Goal: Task Accomplishment & Management: Complete application form

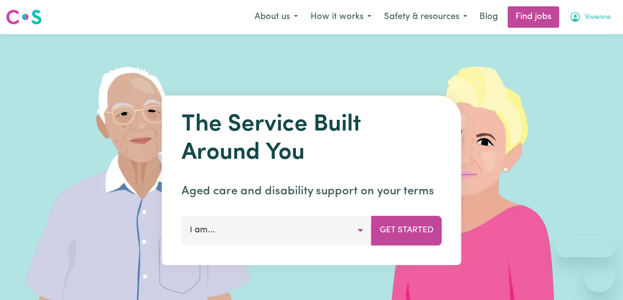
click at [576, 17] on icon "My Account" at bounding box center [575, 17] width 12 height 12
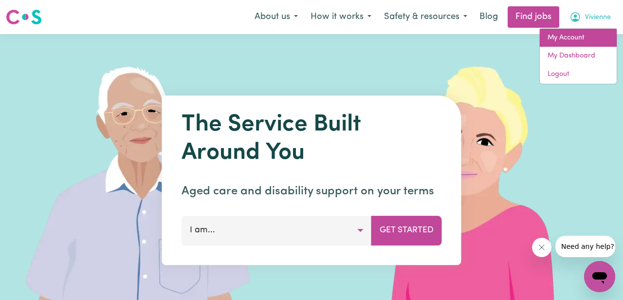
click at [554, 41] on link "My Account" at bounding box center [577, 38] width 77 height 18
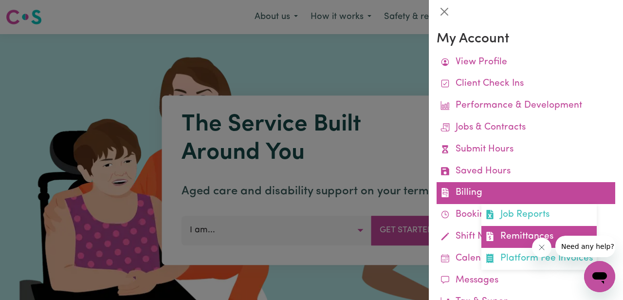
click at [508, 234] on link "Remittances" at bounding box center [538, 237] width 115 height 22
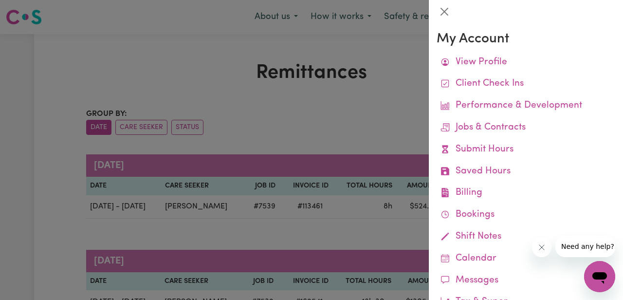
click at [314, 105] on div at bounding box center [311, 150] width 623 height 300
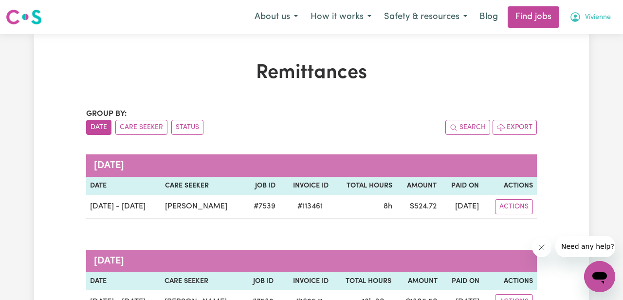
click at [574, 17] on icon "My Account" at bounding box center [574, 16] width 3 height 3
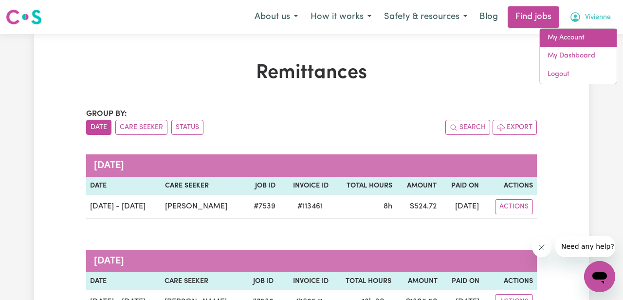
click at [558, 36] on link "My Account" at bounding box center [577, 38] width 77 height 18
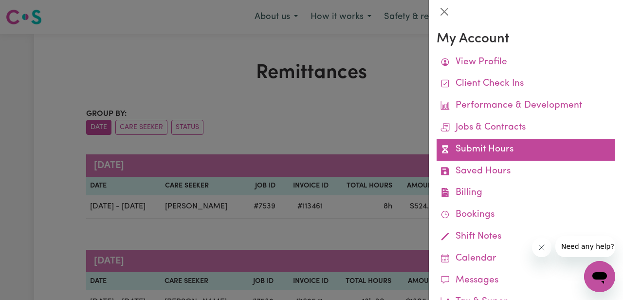
click at [475, 147] on link "Submit Hours" at bounding box center [525, 150] width 179 height 22
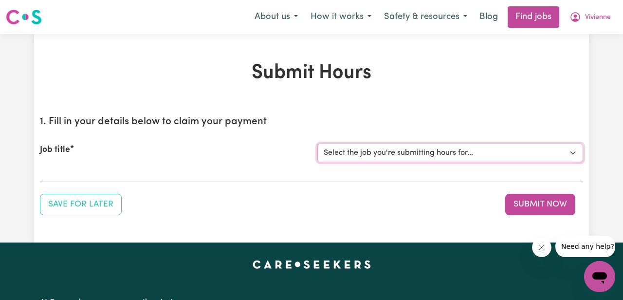
click at [363, 160] on select "Select the job you're submitting hours for... [[PERSON_NAME]] [DEMOGRAPHIC_DATA…" at bounding box center [450, 152] width 266 height 18
select select "7539"
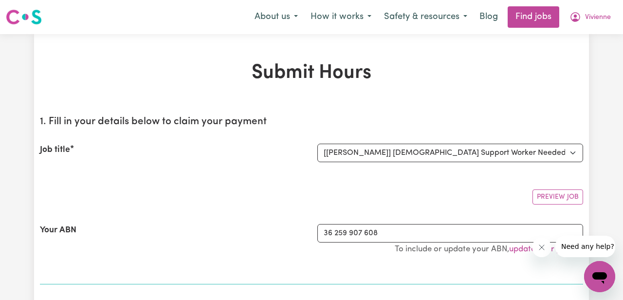
click at [498, 198] on div "Preview Job" at bounding box center [311, 192] width 543 height 23
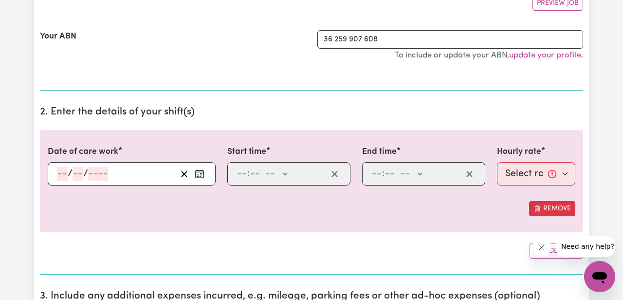
scroll to position [203, 0]
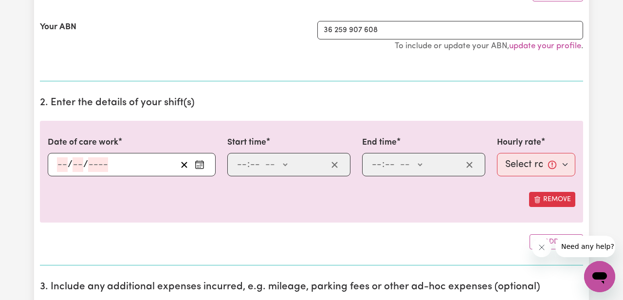
click at [61, 163] on input "number" at bounding box center [62, 164] width 11 height 15
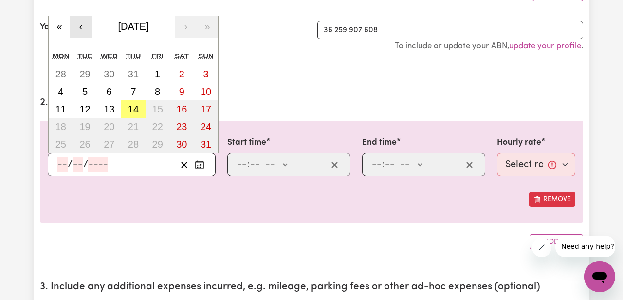
click at [77, 28] on button "‹" at bounding box center [80, 26] width 21 height 21
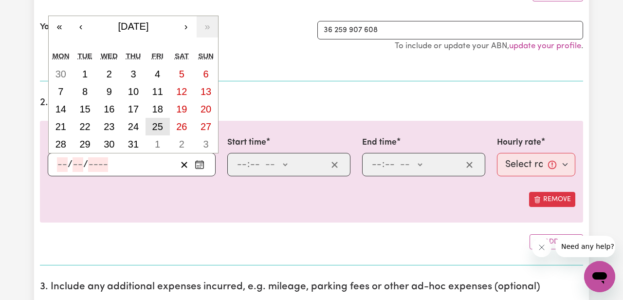
click at [153, 129] on abbr "25" at bounding box center [157, 126] width 11 height 11
type input "[DATE]"
type input "25"
type input "7"
type input "2025"
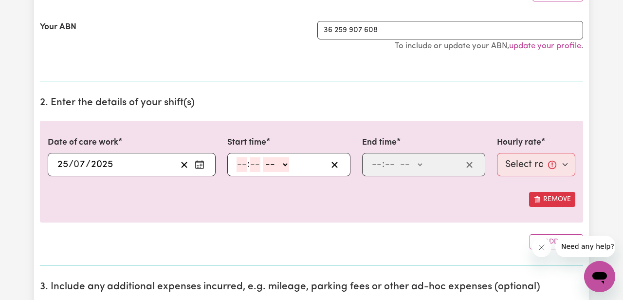
click at [241, 162] on input "number" at bounding box center [241, 164] width 11 height 15
type input "9"
type input "30"
click at [276, 163] on select "-- AM PM" at bounding box center [273, 164] width 26 height 15
select select "am"
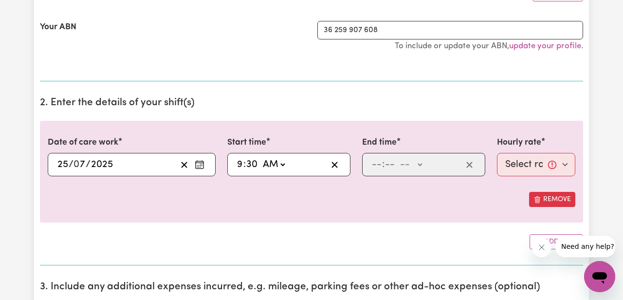
type input "09:30"
click at [377, 165] on input "number" at bounding box center [376, 164] width 11 height 15
type input "3"
click at [385, 166] on input "number" at bounding box center [385, 164] width 11 height 15
type input "0"
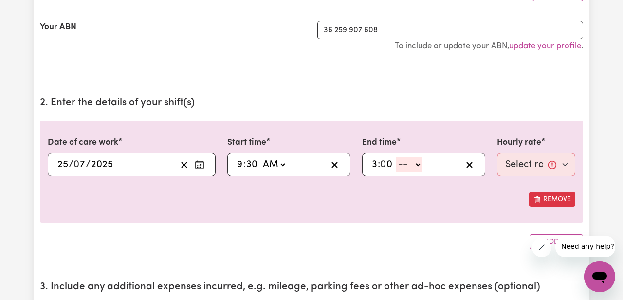
click at [406, 167] on select "-- AM PM" at bounding box center [408, 164] width 26 height 15
select select "pm"
type input "15:00"
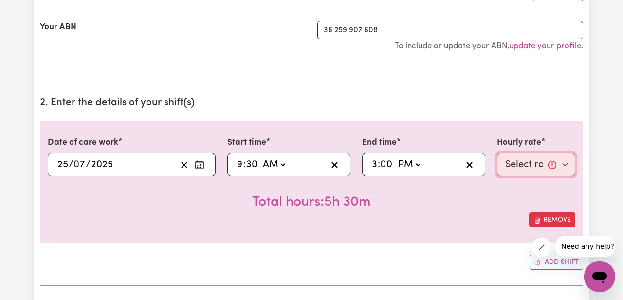
click at [511, 170] on select "Select rate... $61.33 (Weekday) $82.12 ([DATE]) $92.52 ([DATE]) $102.91 (Public…" at bounding box center [536, 164] width 78 height 23
select select "61.33-Weekday"
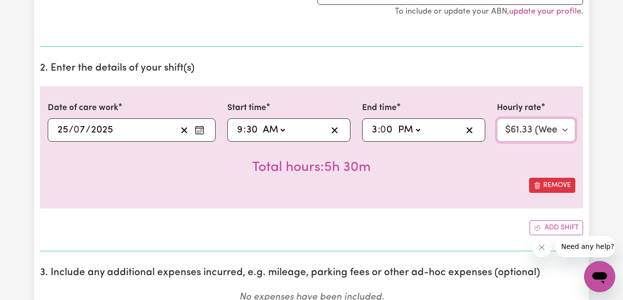
scroll to position [239, 0]
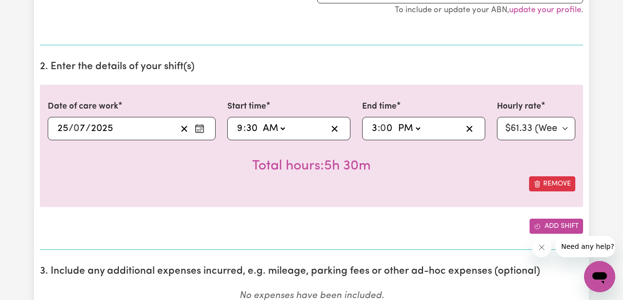
click at [544, 225] on button "Add shift" at bounding box center [556, 225] width 54 height 15
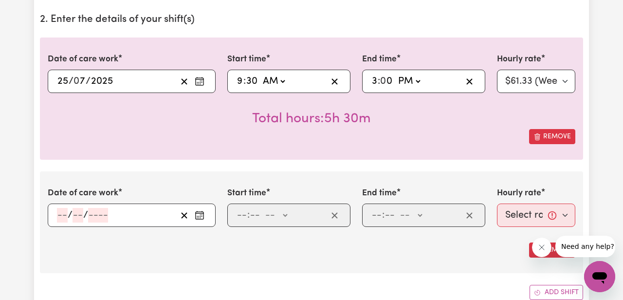
scroll to position [289, 0]
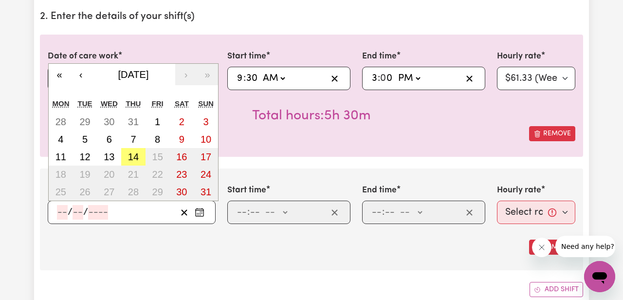
click at [65, 209] on input "number" at bounding box center [62, 212] width 11 height 15
click at [81, 78] on button "‹" at bounding box center [80, 74] width 21 height 21
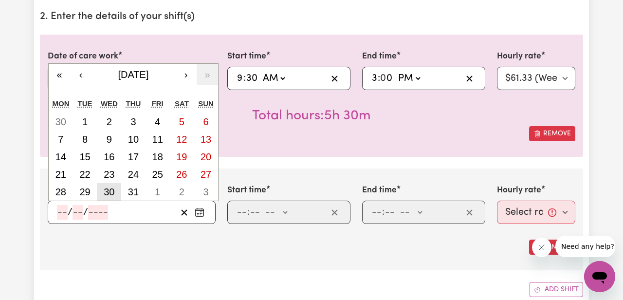
click at [112, 192] on abbr "30" at bounding box center [109, 191] width 11 height 11
type input "[DATE]"
type input "30"
type input "7"
type input "2025"
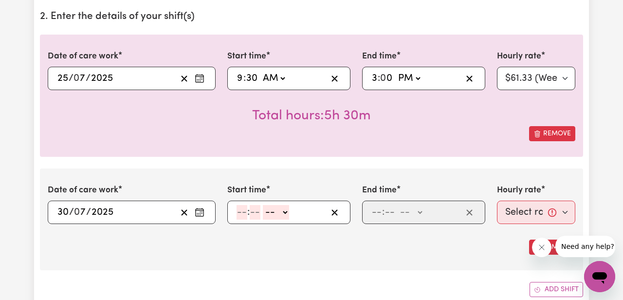
click at [244, 215] on input "number" at bounding box center [241, 212] width 11 height 15
click at [244, 215] on input "10" at bounding box center [241, 212] width 10 height 15
click at [240, 210] on input "12" at bounding box center [241, 212] width 10 height 15
type input "10"
click at [253, 210] on input "number" at bounding box center [254, 212] width 11 height 15
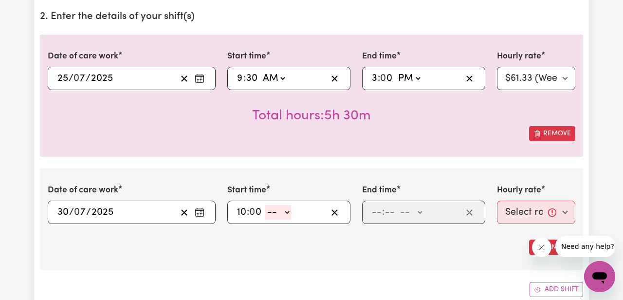
type input "0"
click at [273, 212] on select "-- AM PM" at bounding box center [278, 212] width 26 height 15
select select "am"
type input "10:00"
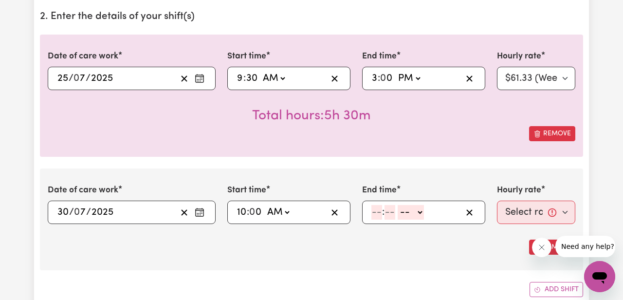
click at [376, 210] on input "number" at bounding box center [376, 212] width 11 height 15
type input "2"
type input "0"
click at [403, 215] on select "-- AM PM" at bounding box center [408, 212] width 26 height 15
select select "pm"
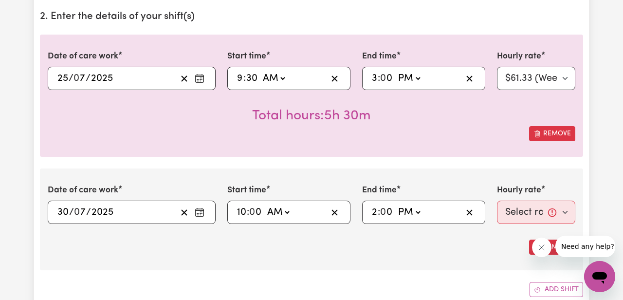
type input "14:00"
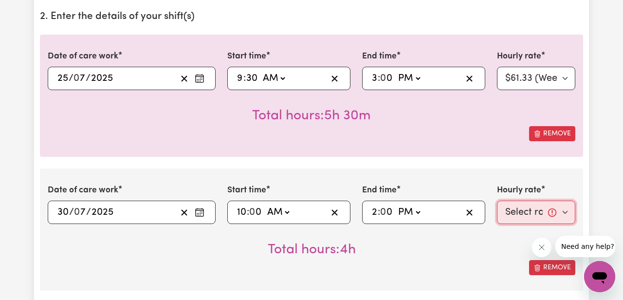
click at [519, 216] on select "Select rate... $61.33 (Weekday) $82.12 ([DATE]) $92.52 ([DATE]) $102.91 (Public…" at bounding box center [536, 211] width 78 height 23
select select "61.33-Weekday"
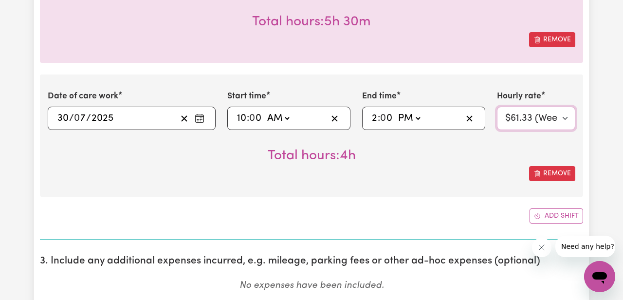
scroll to position [397, 0]
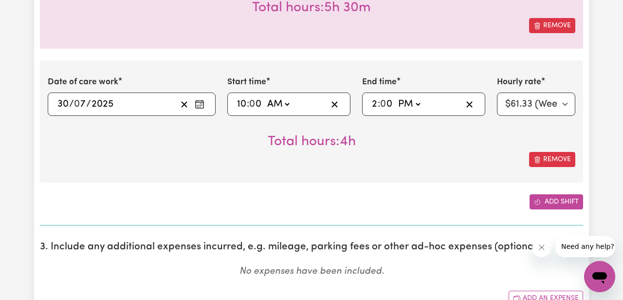
click at [541, 206] on button "Add shift" at bounding box center [556, 201] width 54 height 15
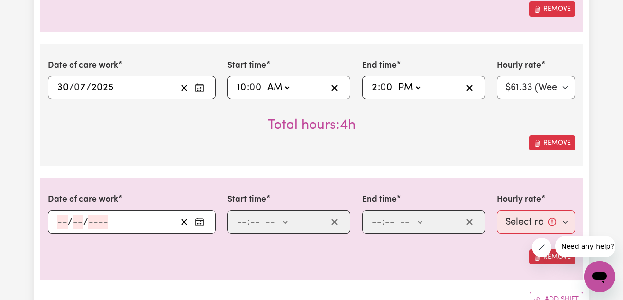
scroll to position [418, 0]
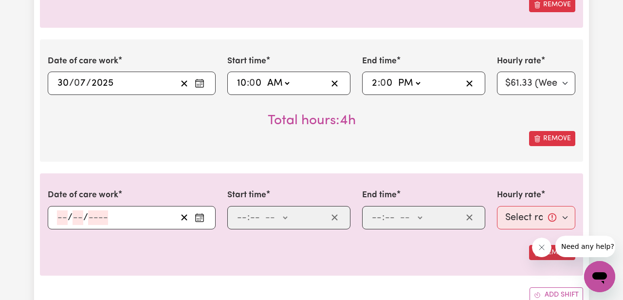
click at [59, 219] on input "number" at bounding box center [62, 217] width 11 height 15
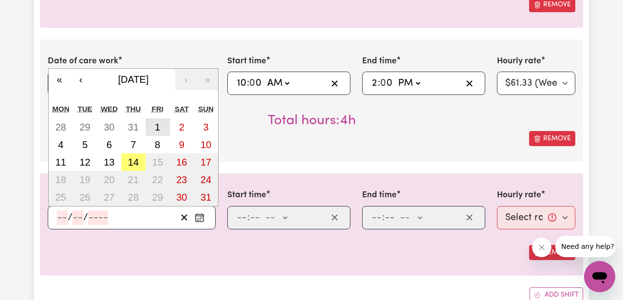
click at [156, 126] on abbr "1" at bounding box center [157, 127] width 5 height 11
type input "[DATE]"
type input "1"
type input "8"
type input "2025"
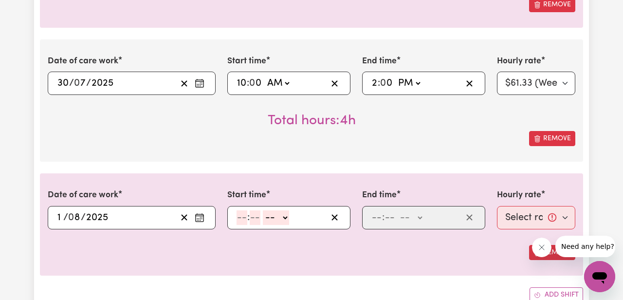
click at [241, 220] on input "number" at bounding box center [241, 217] width 11 height 15
type input "9"
type input "30"
click at [271, 219] on select "-- AM PM" at bounding box center [273, 217] width 26 height 15
select select "am"
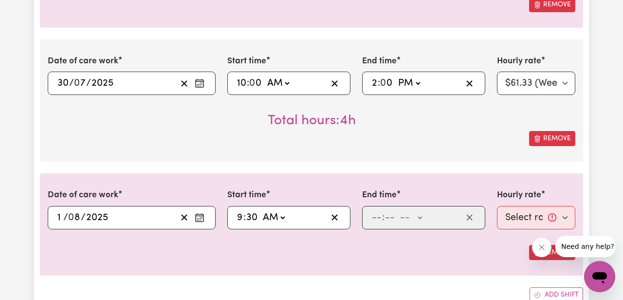
type input "09:30"
click at [374, 214] on input "number" at bounding box center [376, 217] width 11 height 15
type input "3"
click at [386, 221] on input "number" at bounding box center [385, 217] width 11 height 15
type input "0"
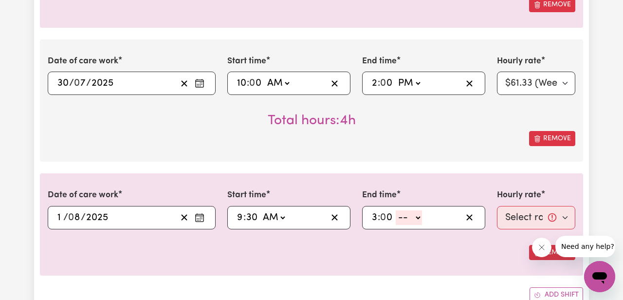
click at [410, 219] on select "-- AM PM" at bounding box center [408, 217] width 26 height 15
select select "pm"
type input "15:00"
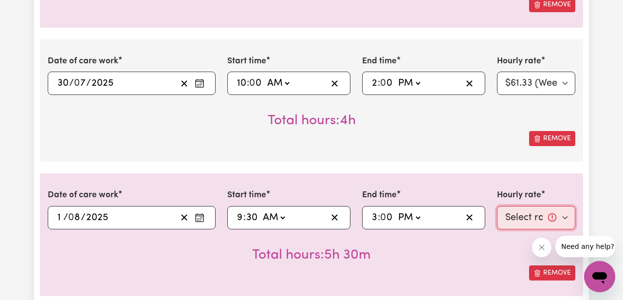
click at [513, 221] on select "Select rate... $61.33 (Weekday) $82.12 ([DATE]) $92.52 ([DATE]) $102.91 (Public…" at bounding box center [536, 217] width 78 height 23
select select "61.33-Weekday"
click at [415, 166] on div "Date of care work [DATE] 25 / 0 7 / 2025 « ‹ [DATE] › » Mon Tue Wed Thu Fri Sat…" at bounding box center [311, 114] width 543 height 417
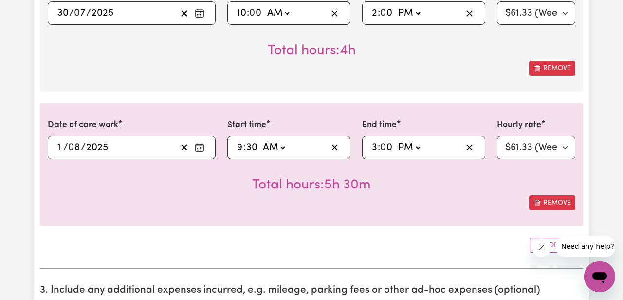
scroll to position [529, 0]
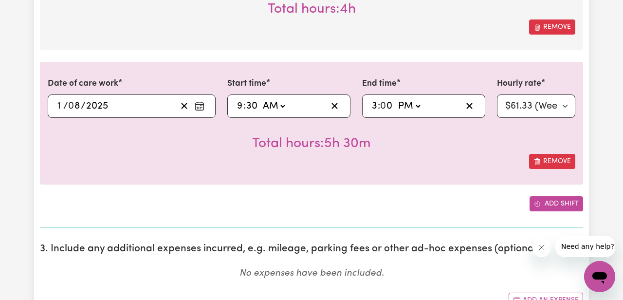
click at [545, 205] on button "Add shift" at bounding box center [556, 203] width 54 height 15
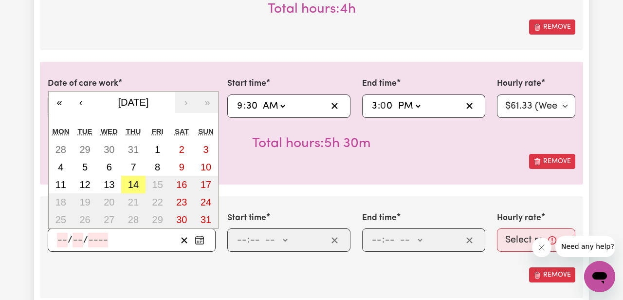
click at [63, 239] on input "number" at bounding box center [62, 239] width 11 height 15
click at [113, 168] on button "6" at bounding box center [109, 167] width 24 height 18
type input "[DATE]"
type input "6"
type input "8"
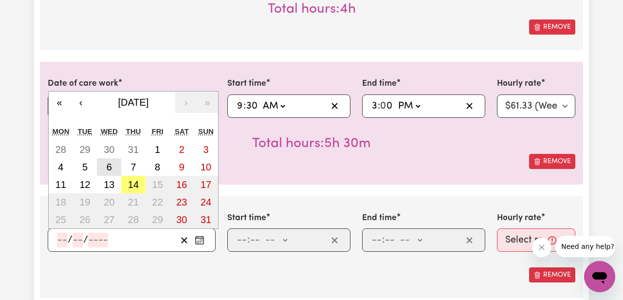
type input "2025"
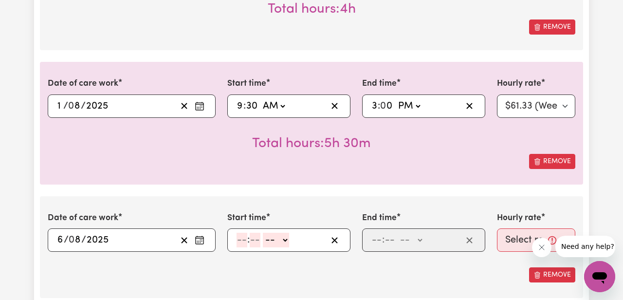
click at [243, 239] on input "number" at bounding box center [241, 239] width 11 height 15
type input "10"
type input "0"
click at [276, 245] on select "-- AM PM" at bounding box center [278, 239] width 26 height 15
select select "am"
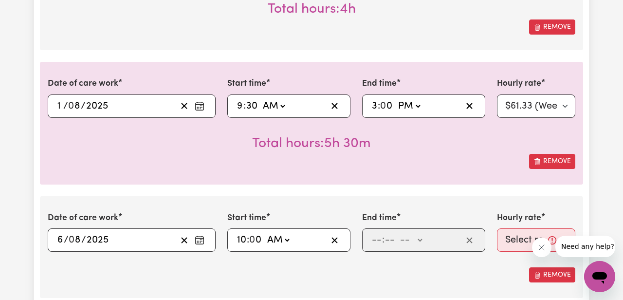
type input "10:00"
click at [376, 242] on input "number" at bounding box center [376, 239] width 11 height 15
type input "2"
click at [387, 243] on input "number" at bounding box center [385, 239] width 11 height 15
type input "0"
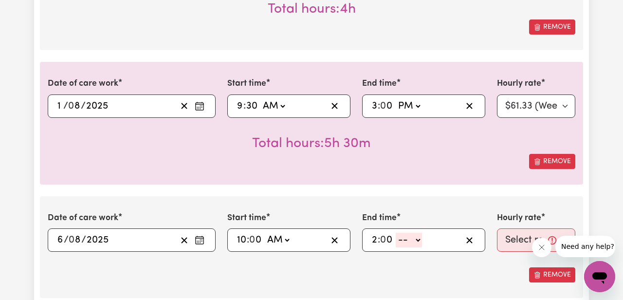
click at [408, 238] on select "-- AM PM" at bounding box center [408, 239] width 26 height 15
select select "pm"
type input "14:00"
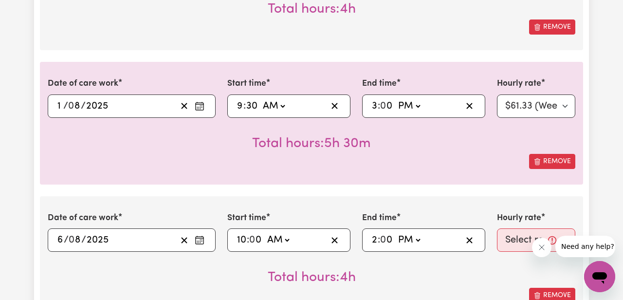
click at [485, 202] on div "Date of care work [DATE] 6 / 0 8 / 2025 « ‹ [DATE] › » Mon Tue Wed Thu Fri Sat …" at bounding box center [311, 257] width 543 height 122
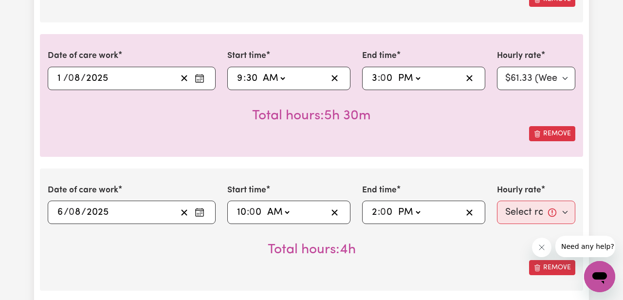
scroll to position [596, 0]
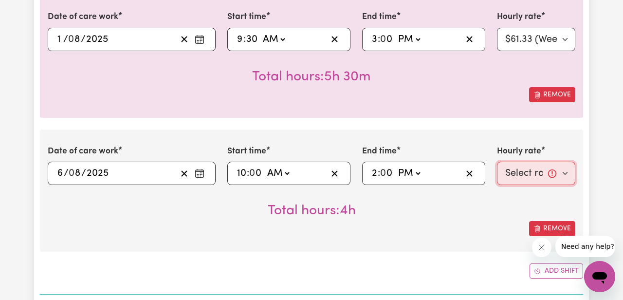
click at [521, 168] on select "Select rate... $61.33 (Weekday) $82.12 ([DATE]) $92.52 ([DATE]) $102.91 (Public…" at bounding box center [536, 172] width 78 height 23
select select "61.33-Weekday"
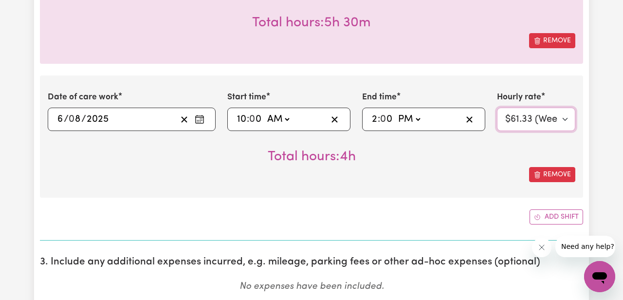
scroll to position [659, 0]
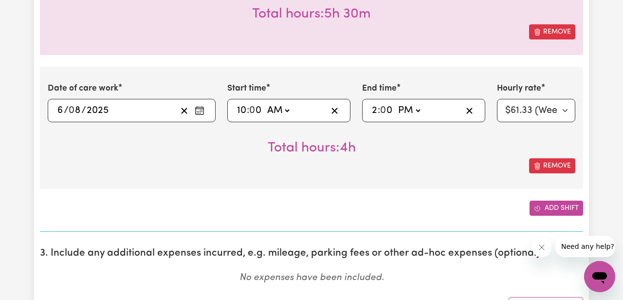
click at [537, 208] on icon "Add another shift" at bounding box center [537, 208] width 7 height 7
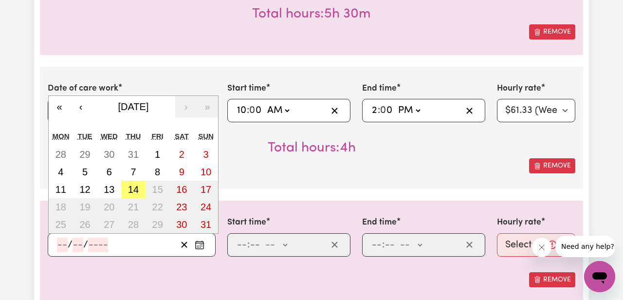
click at [63, 245] on input "number" at bounding box center [62, 244] width 11 height 15
click at [159, 171] on abbr "8" at bounding box center [157, 171] width 5 height 11
type input "[DATE]"
type input "8"
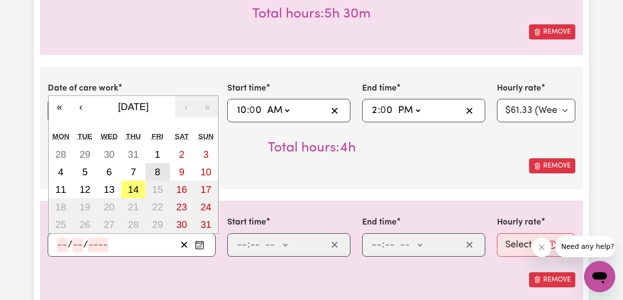
type input "2025"
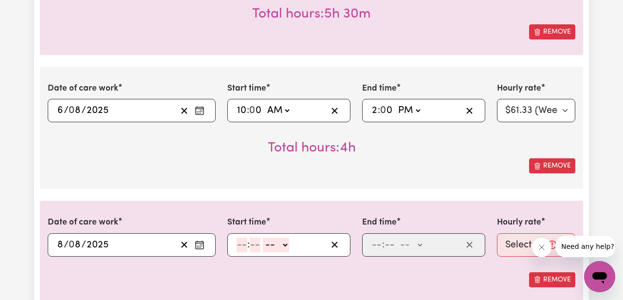
click at [242, 241] on input "number" at bounding box center [241, 244] width 11 height 15
type input "10"
type input "0"
click at [281, 244] on select "-- AM PM" at bounding box center [278, 244] width 26 height 15
select select "am"
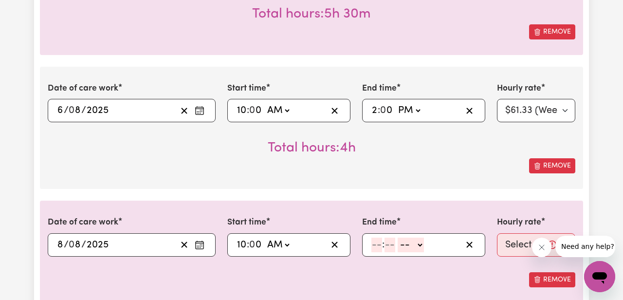
type input "10:00"
click at [375, 249] on input "number" at bounding box center [376, 244] width 11 height 15
type input "12"
click at [391, 241] on input "number" at bounding box center [388, 244] width 11 height 15
type input "0"
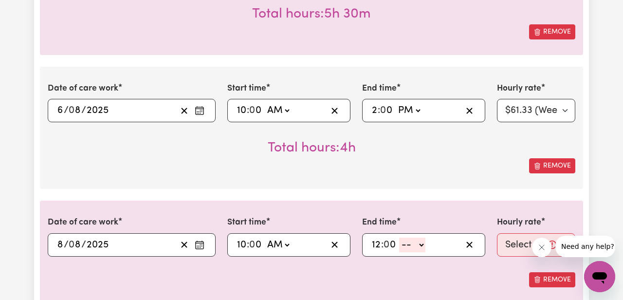
click at [417, 242] on select "-- AM PM" at bounding box center [412, 244] width 26 height 15
select select "pm"
type input "12:00"
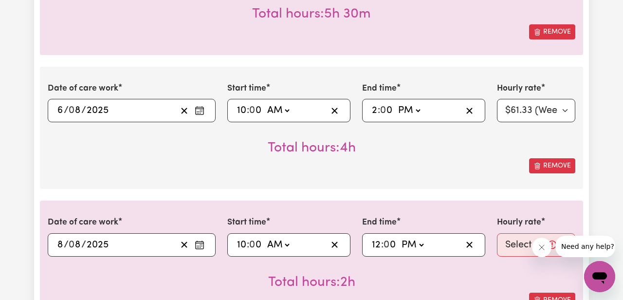
click at [450, 206] on div "Date of care work [DATE] 8 / 0 8 / 2025 « ‹ [DATE] › » Mon Tue Wed Thu Fri Sat …" at bounding box center [311, 261] width 543 height 122
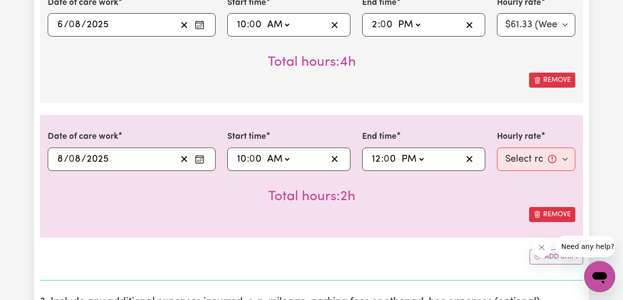
scroll to position [746, 0]
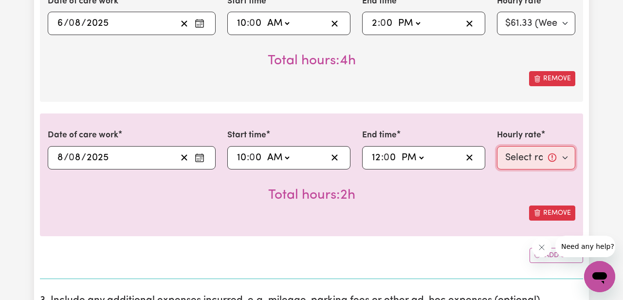
click at [516, 158] on select "Select rate... $61.33 (Weekday) $82.12 ([DATE]) $92.52 ([DATE]) $102.91 (Public…" at bounding box center [536, 157] width 78 height 23
select select "61.33-Weekday"
click at [452, 215] on div "Remove" at bounding box center [311, 212] width 527 height 15
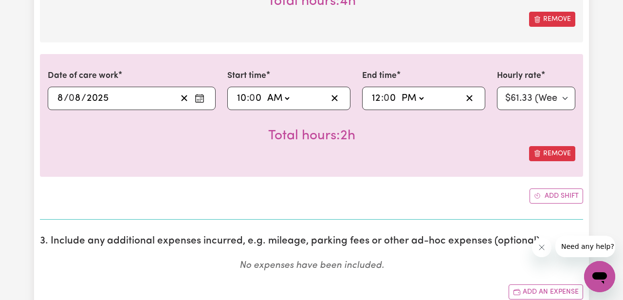
scroll to position [807, 0]
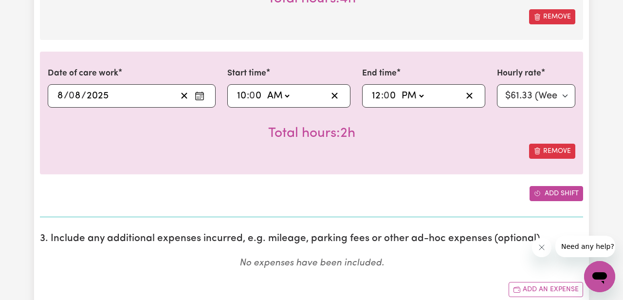
click at [551, 196] on button "Add shift" at bounding box center [556, 193] width 54 height 15
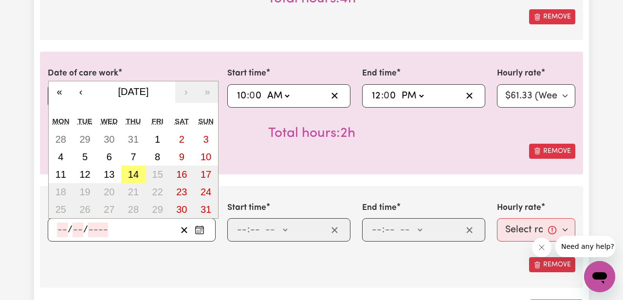
click at [62, 228] on input "number" at bounding box center [62, 229] width 11 height 15
click at [104, 175] on abbr "13" at bounding box center [109, 174] width 11 height 11
type input "[DATE]"
type input "13"
type input "8"
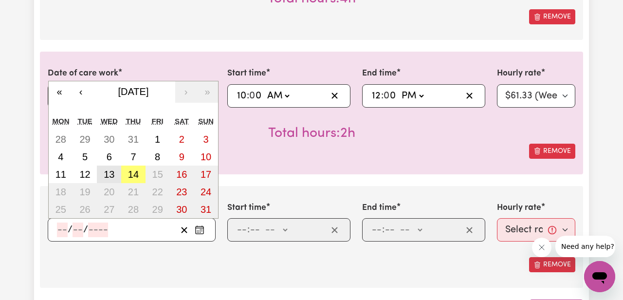
type input "2025"
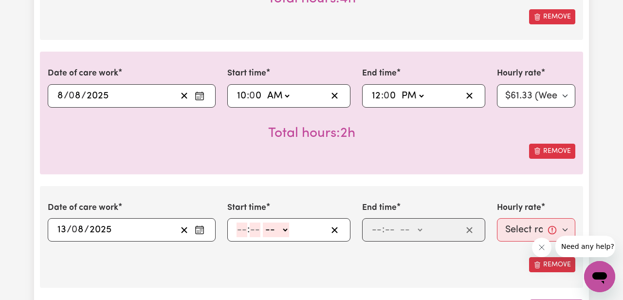
click at [238, 229] on input "number" at bounding box center [241, 229] width 11 height 15
type input "10"
type input "0"
click at [281, 231] on select "-- AM PM" at bounding box center [278, 229] width 26 height 15
select select "am"
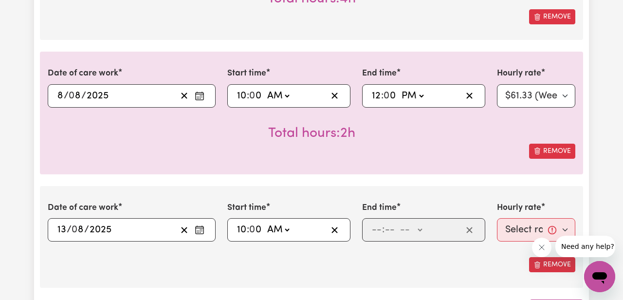
type input "10:00"
click at [377, 228] on input "number" at bounding box center [376, 229] width 11 height 15
type input "2"
click at [389, 229] on input "number" at bounding box center [385, 229] width 11 height 15
type input "0"
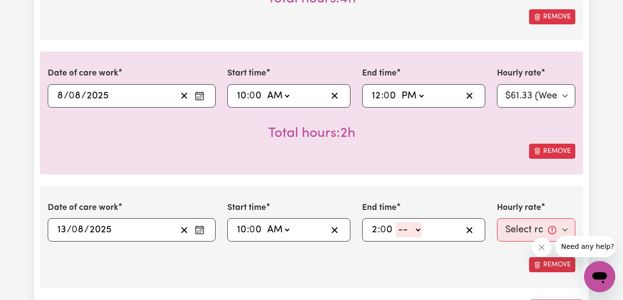
click at [412, 231] on select "-- AM PM" at bounding box center [408, 229] width 26 height 15
select select "pm"
type input "14:00"
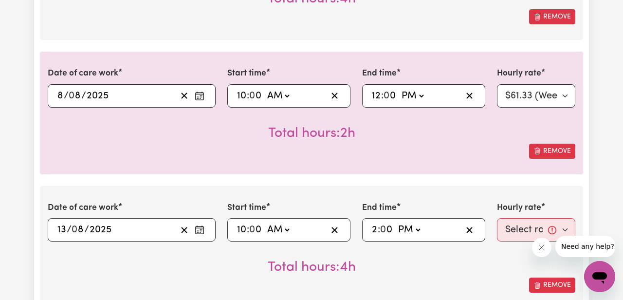
click at [459, 262] on div "Total hours: 4h" at bounding box center [311, 259] width 527 height 36
click at [508, 229] on select "Select rate... $61.33 (Weekday) $82.12 ([DATE]) $92.52 ([DATE]) $102.91 (Public…" at bounding box center [536, 229] width 78 height 23
select select "61.33-Weekday"
click at [464, 250] on div "Total hours: 4h" at bounding box center [311, 259] width 527 height 36
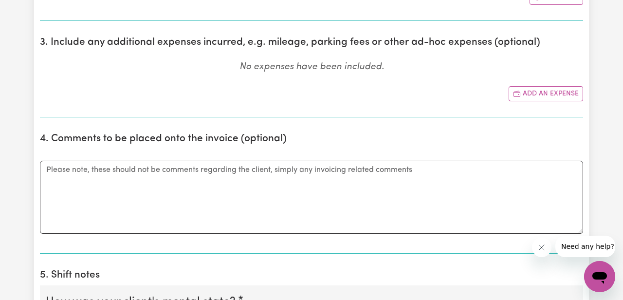
scroll to position [1140, 0]
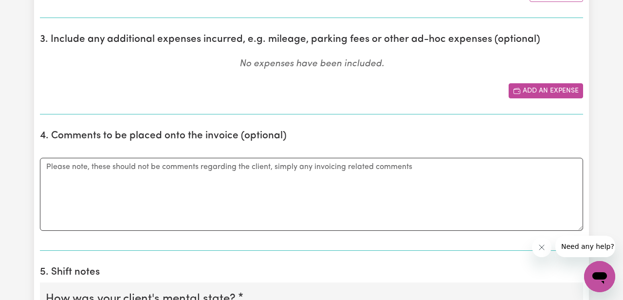
click at [522, 90] on button "Add an expense" at bounding box center [545, 90] width 74 height 15
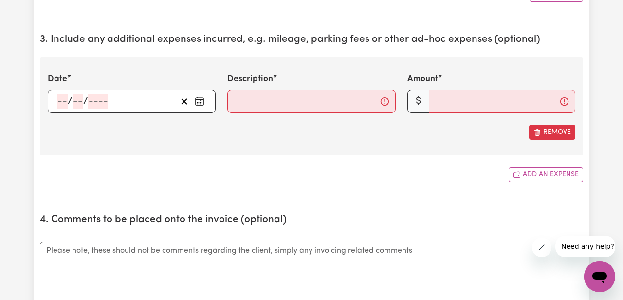
click at [61, 101] on div "/ /" at bounding box center [132, 100] width 168 height 23
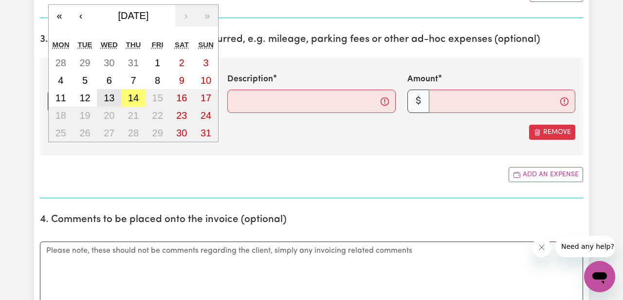
click at [106, 101] on abbr "13" at bounding box center [109, 97] width 11 height 11
type input "[DATE]"
type input "13"
type input "8"
type input "2025"
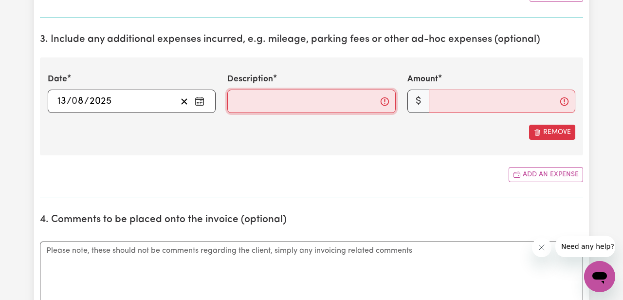
click at [263, 101] on input "Description" at bounding box center [311, 100] width 168 height 23
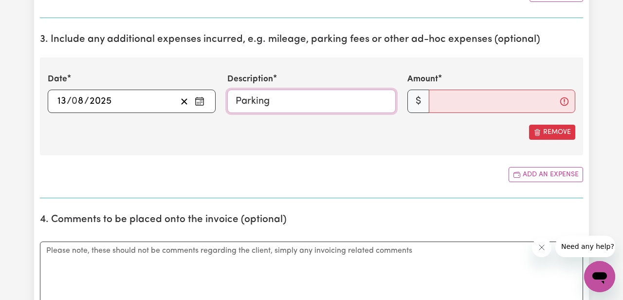
type input "Parking"
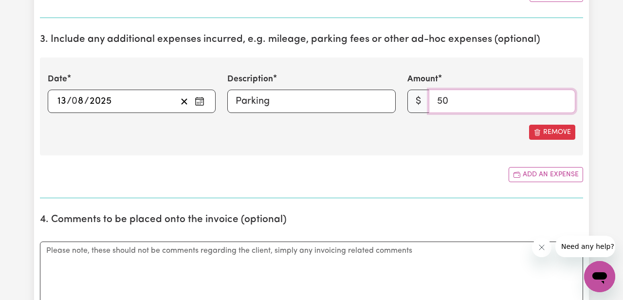
type input "50"
click at [340, 143] on div "Date [DATE] 13 / 0 8 / 2025 « ‹ [DATE] › » Mon Tue Wed Thu Fri Sat Sun 28 29 30…" at bounding box center [311, 106] width 543 height 98
click at [517, 180] on button "Add an expense" at bounding box center [545, 174] width 74 height 15
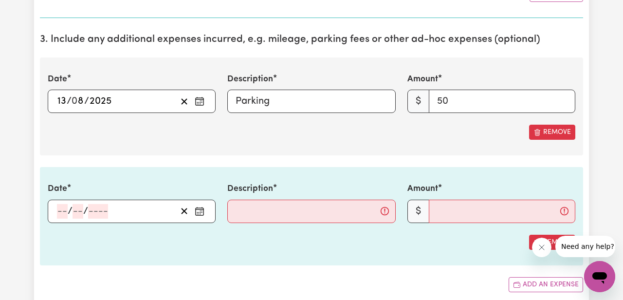
click at [62, 210] on input "number" at bounding box center [62, 211] width 11 height 15
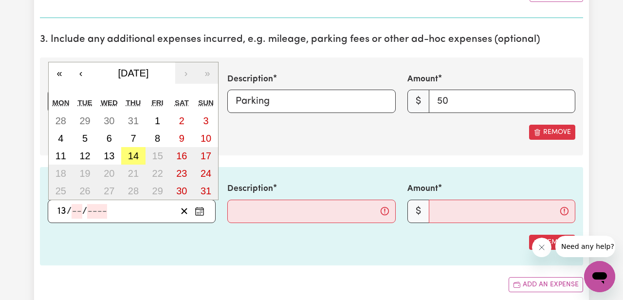
type input "13"
click at [111, 153] on abbr "13" at bounding box center [109, 155] width 11 height 11
type input "[DATE]"
type input "8"
type input "2025"
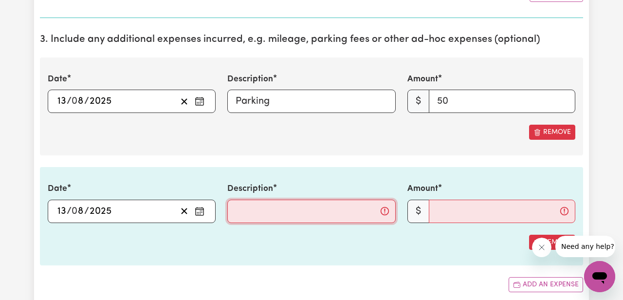
click at [250, 214] on input "Description" at bounding box center [311, 210] width 168 height 23
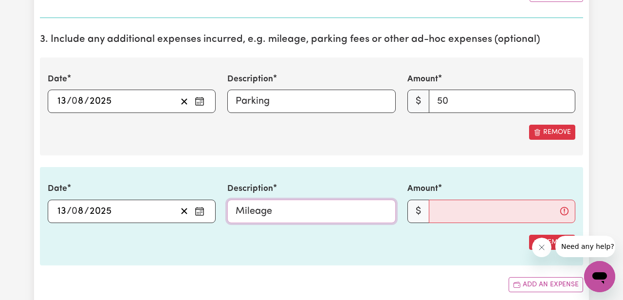
type input "Mileage"
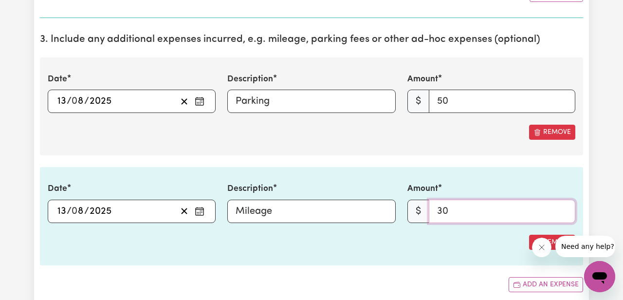
type input "30"
click at [321, 230] on div "Date [DATE] 13 / 0 8 / 2025 « ‹ [DATE] › » Mon Tue Wed Thu Fri Sat Sun 28 29 30…" at bounding box center [311, 216] width 543 height 98
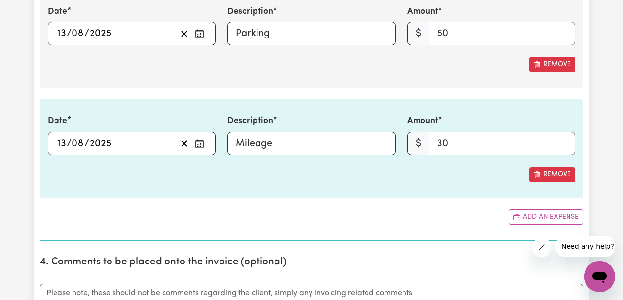
scroll to position [1241, 0]
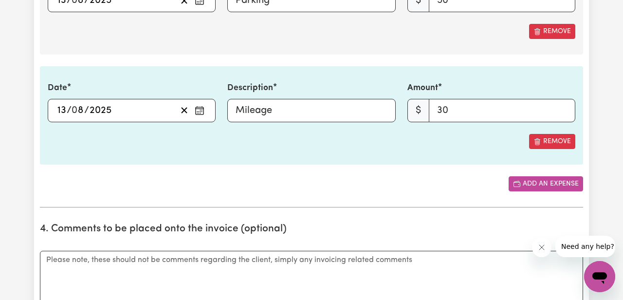
click at [527, 184] on button "Add an expense" at bounding box center [545, 183] width 74 height 15
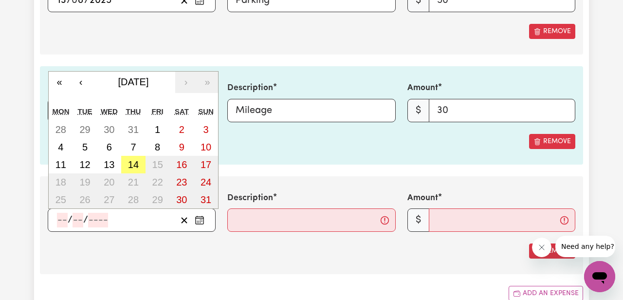
click at [57, 221] on input "number" at bounding box center [62, 220] width 11 height 15
click at [108, 148] on abbr "6" at bounding box center [109, 147] width 5 height 11
type input "[DATE]"
type input "6"
type input "8"
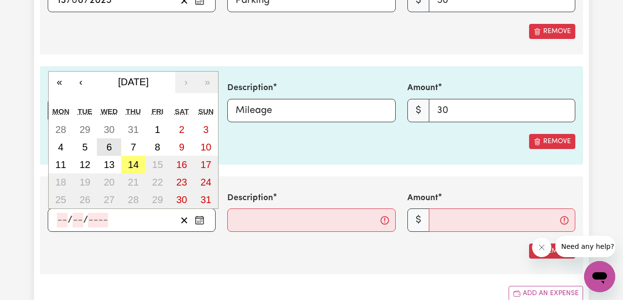
type input "2025"
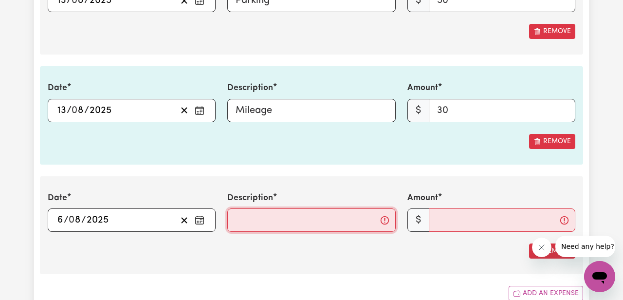
click at [265, 222] on input "Description" at bounding box center [311, 219] width 168 height 23
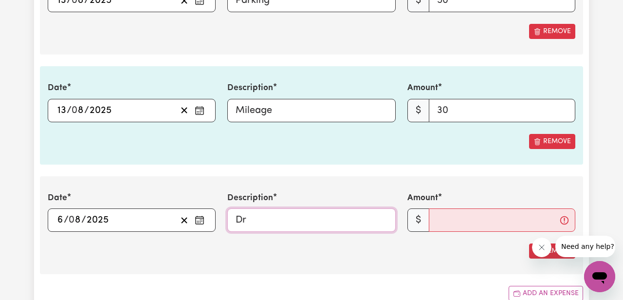
type input "D"
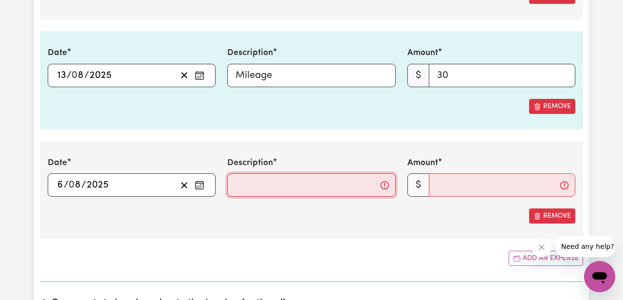
scroll to position [1284, 0]
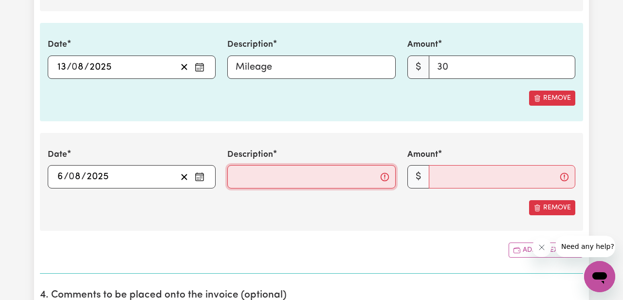
click at [255, 172] on input "Description" at bounding box center [311, 176] width 168 height 23
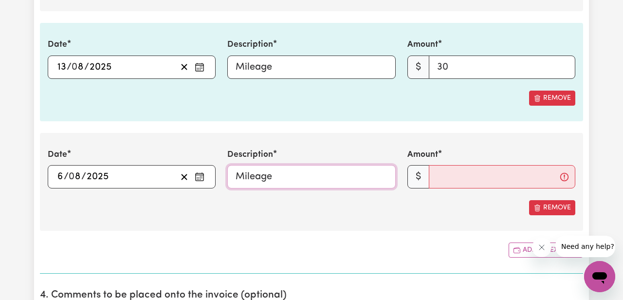
type input "Mileage"
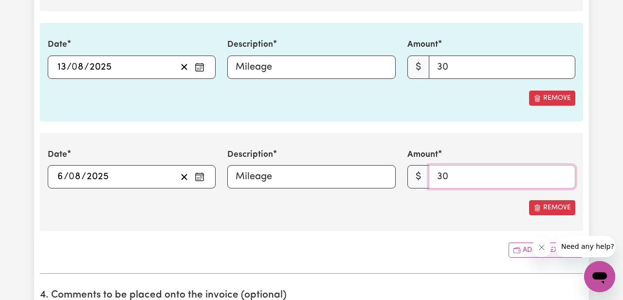
type input "30"
click at [272, 204] on div "Remove" at bounding box center [311, 207] width 527 height 15
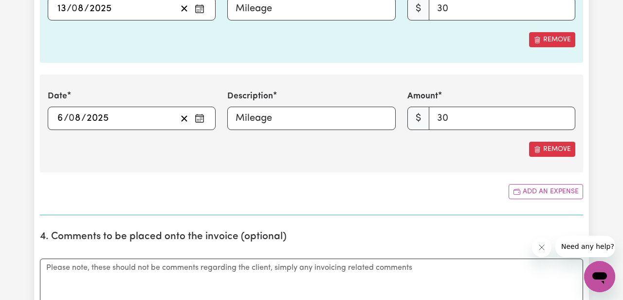
scroll to position [1344, 0]
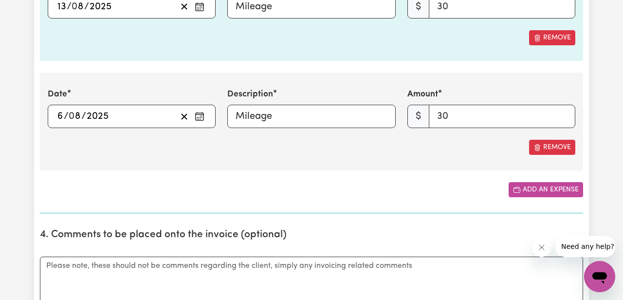
click at [524, 188] on button "Add an expense" at bounding box center [545, 189] width 74 height 15
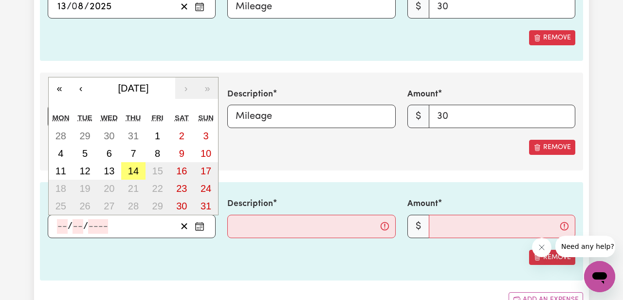
click at [61, 229] on input "number" at bounding box center [62, 226] width 11 height 15
type input "6"
click at [107, 154] on abbr "6" at bounding box center [109, 153] width 5 height 11
type input "[DATE]"
type input "8"
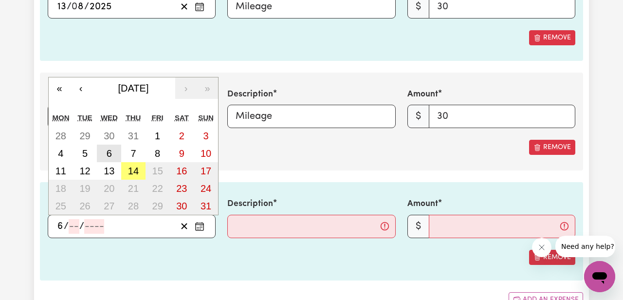
type input "2025"
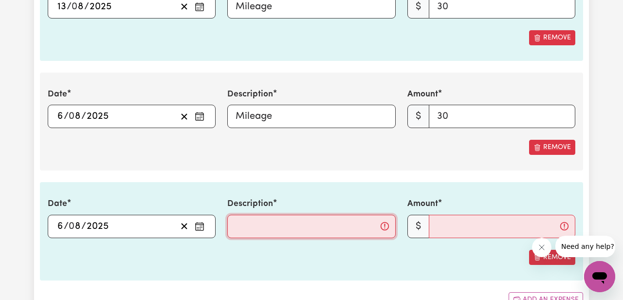
click at [253, 226] on input "Description" at bounding box center [311, 226] width 168 height 23
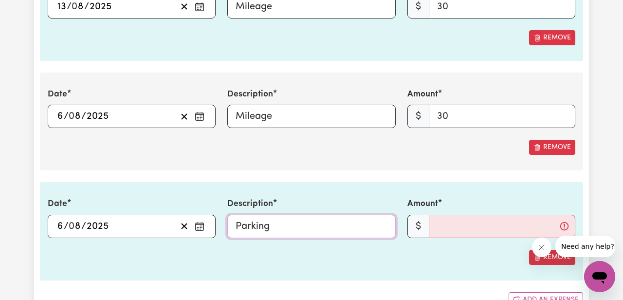
type input "Parking"
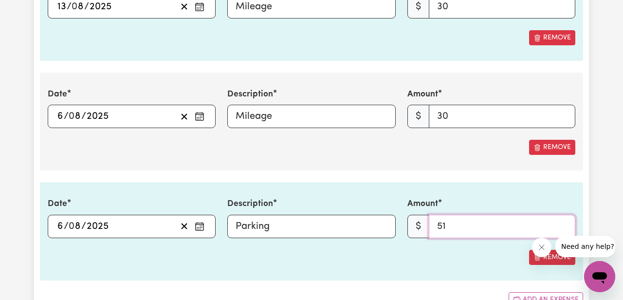
type input "51"
click at [339, 180] on section "3. Include any additional expenses incurred, e.g. mileage, parking fees or othe…" at bounding box center [311, 71] width 543 height 501
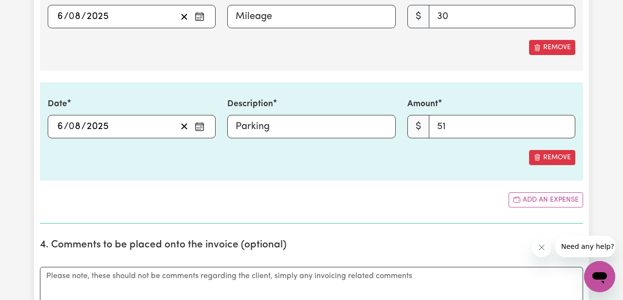
scroll to position [1463, 0]
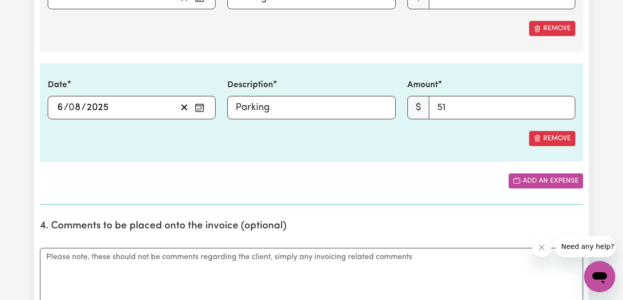
click at [544, 181] on button "Add an expense" at bounding box center [545, 180] width 74 height 15
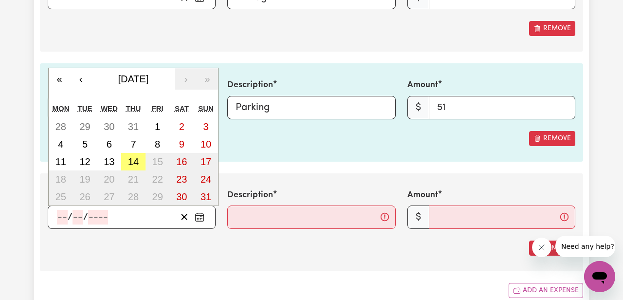
click at [62, 217] on input "number" at bounding box center [62, 217] width 11 height 15
click at [109, 143] on abbr "6" at bounding box center [109, 144] width 5 height 11
type input "[DATE]"
type input "6"
type input "8"
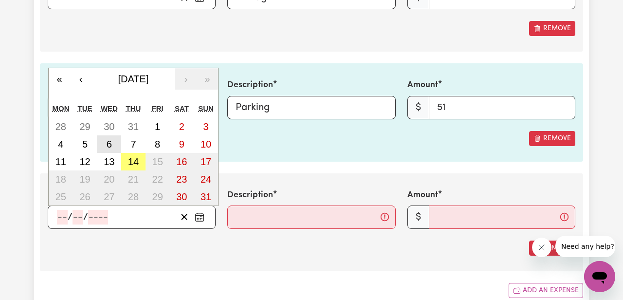
type input "2025"
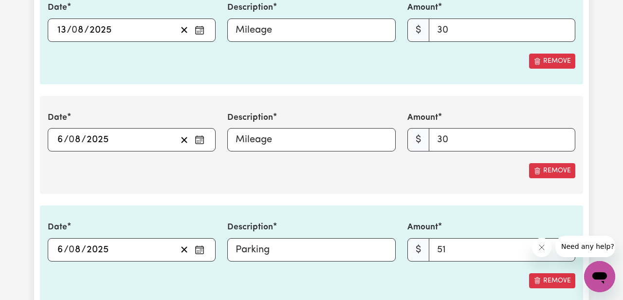
scroll to position [1294, 0]
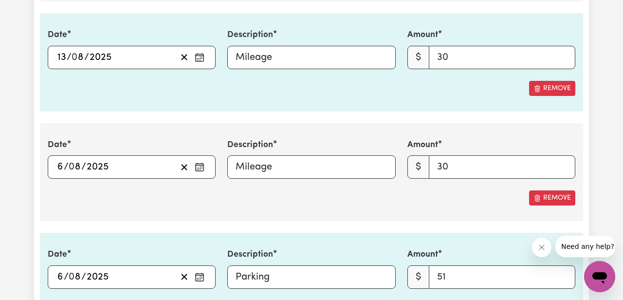
click at [205, 165] on button "Enter the date of expense" at bounding box center [200, 167] width 16 height 15
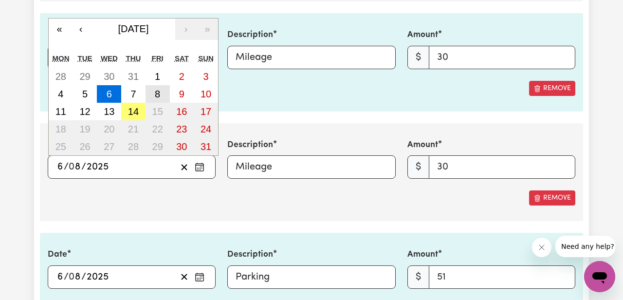
click at [157, 95] on abbr "8" at bounding box center [157, 94] width 5 height 11
type input "[DATE]"
type input "8"
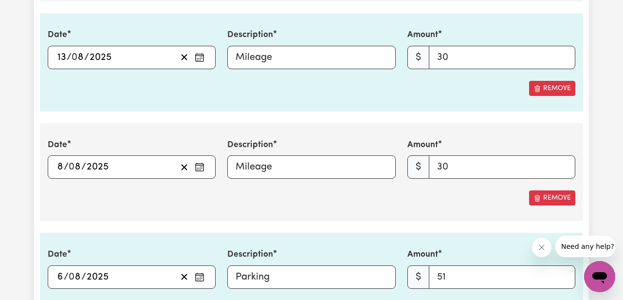
click at [99, 197] on div "Remove" at bounding box center [311, 197] width 527 height 15
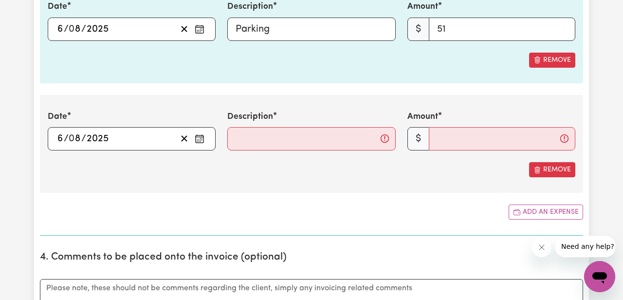
scroll to position [1543, 0]
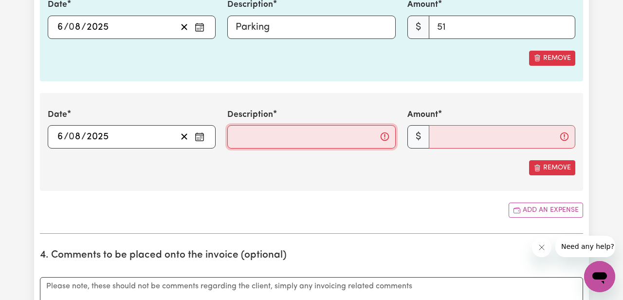
click at [251, 136] on input "Description" at bounding box center [311, 136] width 168 height 23
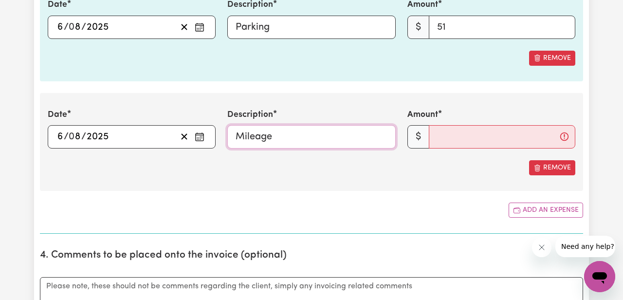
type input "Mileage"
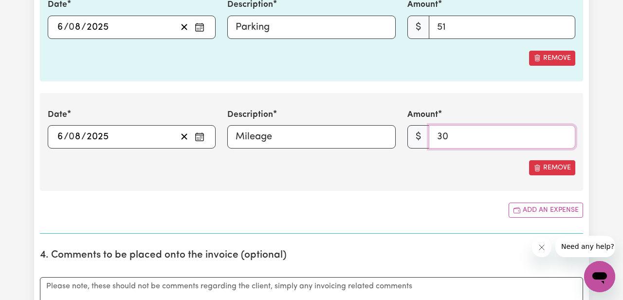
type input "30"
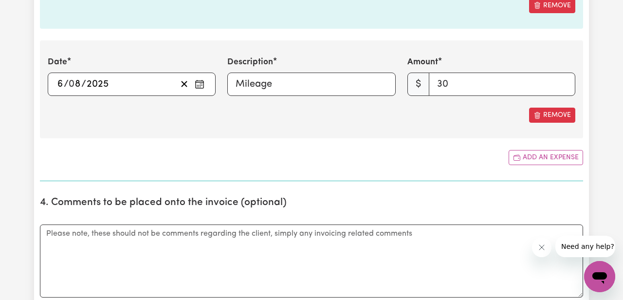
scroll to position [1599, 0]
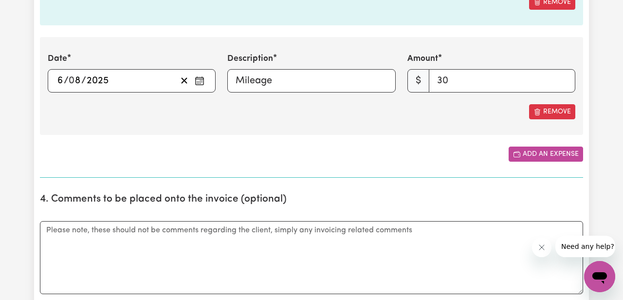
click at [516, 154] on icon "Add another expense" at bounding box center [517, 154] width 8 height 8
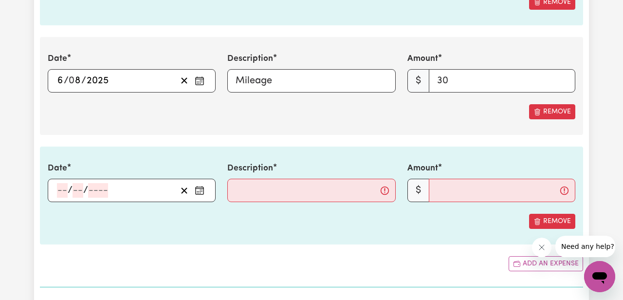
click at [61, 191] on input "number" at bounding box center [62, 190] width 11 height 15
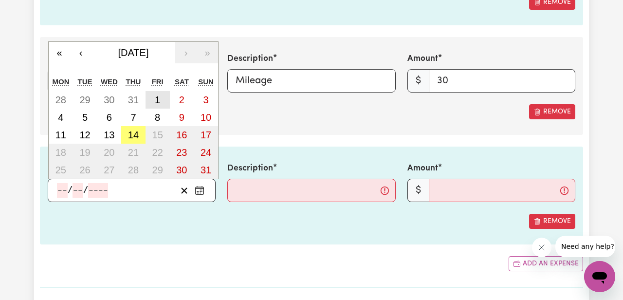
click at [152, 101] on button "1" at bounding box center [157, 100] width 24 height 18
type input "[DATE]"
type input "1"
type input "8"
type input "2025"
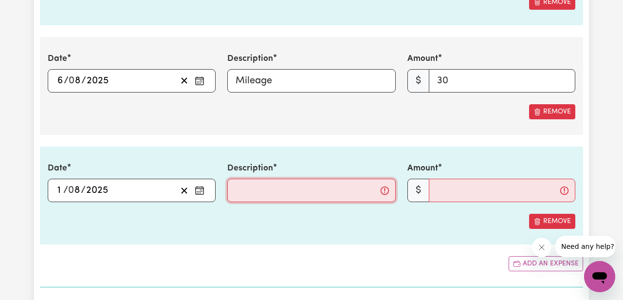
click at [247, 195] on input "Description" at bounding box center [311, 190] width 168 height 23
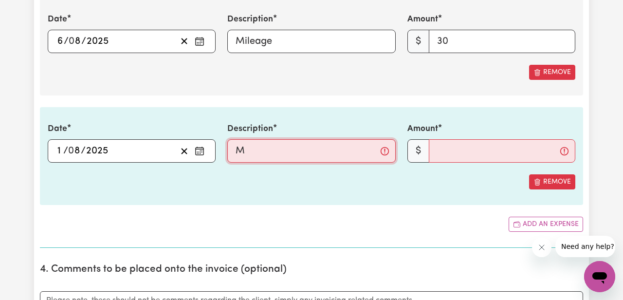
scroll to position [1640, 0]
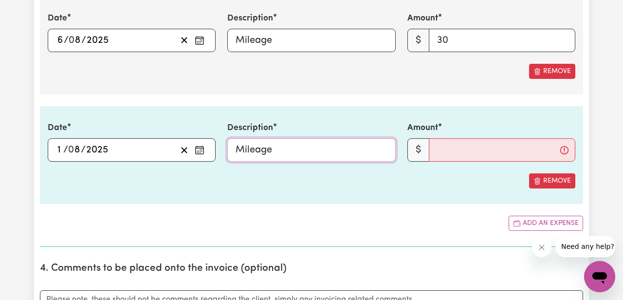
type input "Mileage"
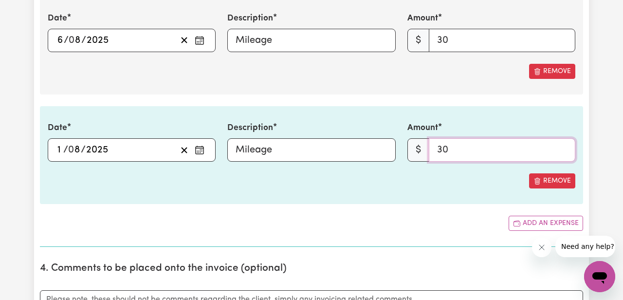
type input "30"
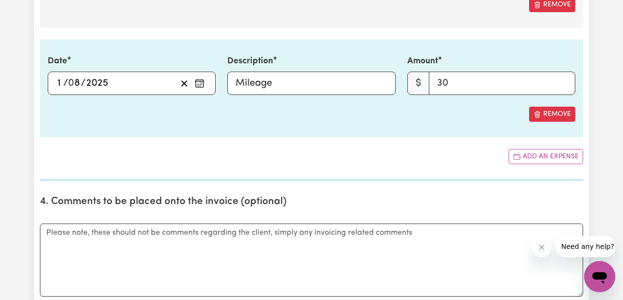
scroll to position [1708, 0]
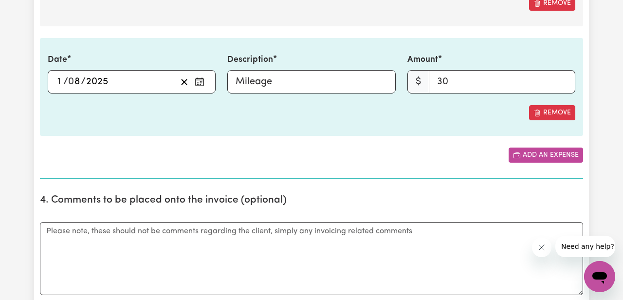
click at [530, 159] on button "Add an expense" at bounding box center [545, 154] width 74 height 15
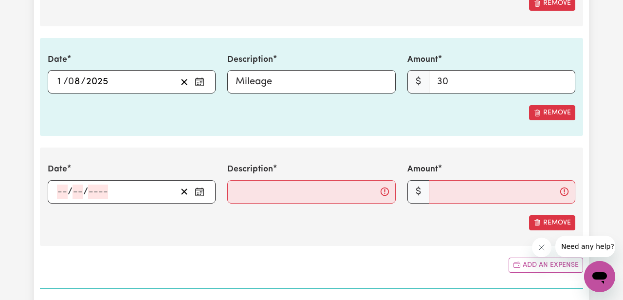
click at [64, 192] on input "number" at bounding box center [62, 191] width 11 height 15
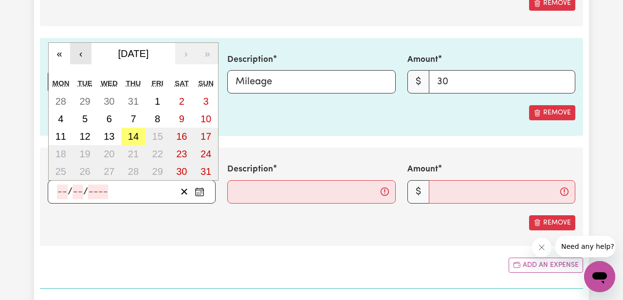
click at [80, 50] on button "‹" at bounding box center [80, 53] width 21 height 21
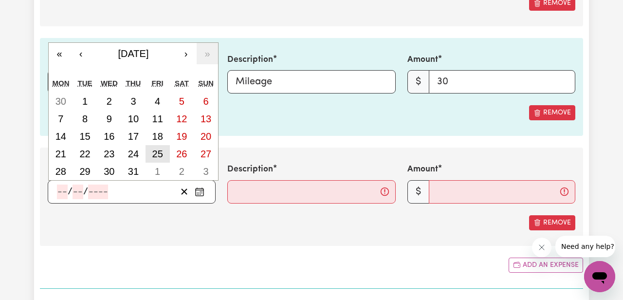
click at [156, 153] on abbr "25" at bounding box center [157, 153] width 11 height 11
type input "[DATE]"
type input "25"
type input "7"
type input "2025"
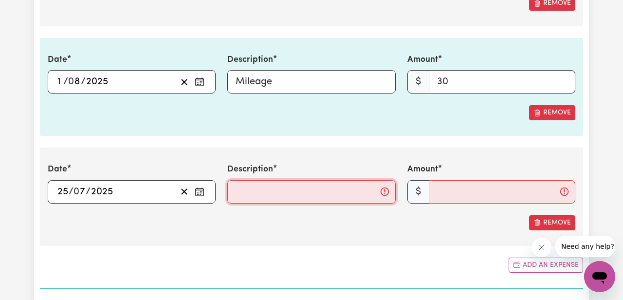
click at [246, 197] on input "Description" at bounding box center [311, 191] width 168 height 23
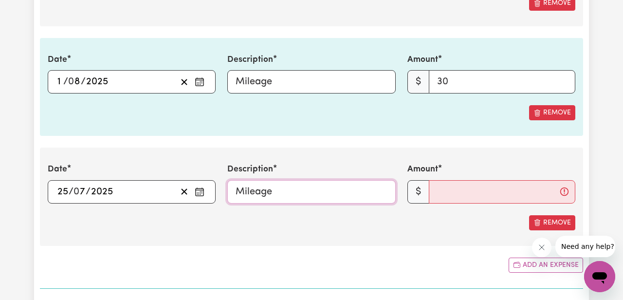
type input "Mileage"
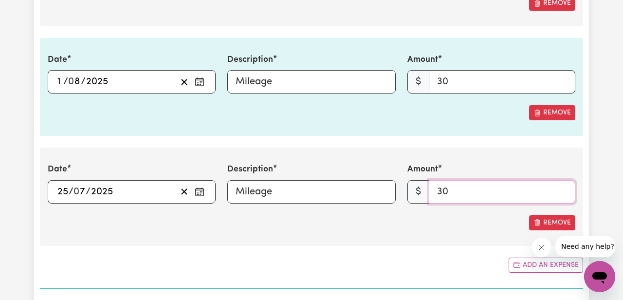
type input "30"
click at [266, 208] on div "Date [DATE] 25 / 0 7 / 2025 « ‹ [DATE] › » Mon Tue Wed Thu Fri Sat Sun 30 1 2 3…" at bounding box center [311, 196] width 543 height 98
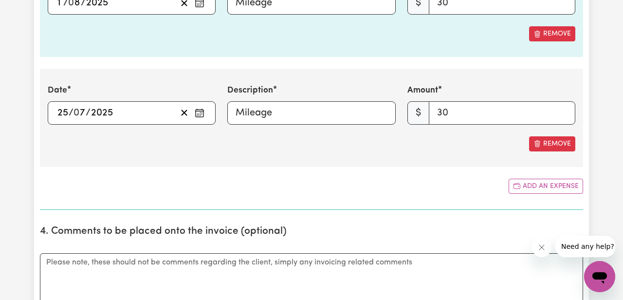
scroll to position [1809, 0]
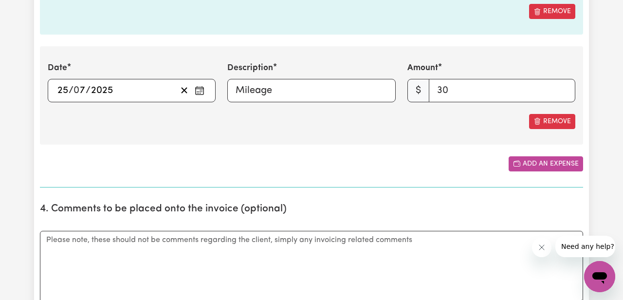
click at [526, 161] on button "Add an expense" at bounding box center [545, 163] width 74 height 15
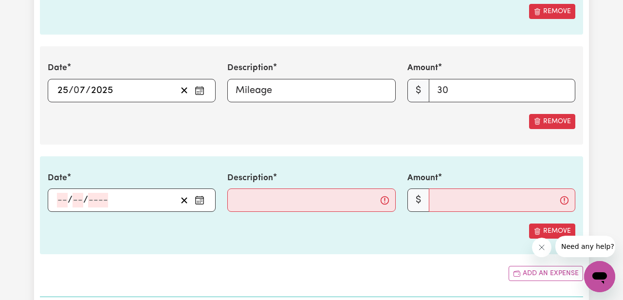
click at [59, 202] on input "number" at bounding box center [62, 200] width 11 height 15
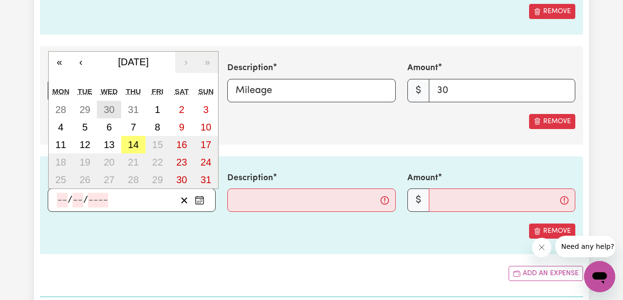
click at [110, 107] on abbr "30" at bounding box center [109, 109] width 11 height 11
type input "[DATE]"
type input "30"
type input "7"
type input "2025"
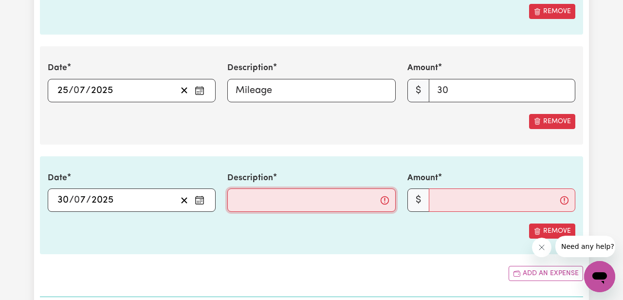
click at [245, 199] on input "Description" at bounding box center [311, 199] width 168 height 23
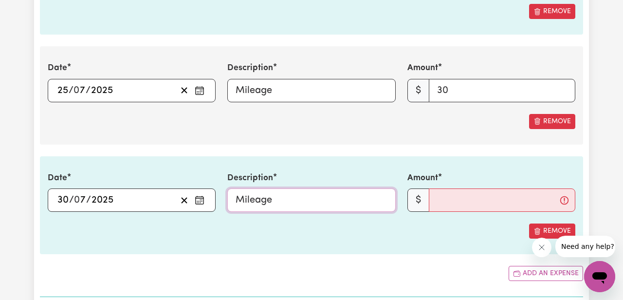
type input "Mileage"
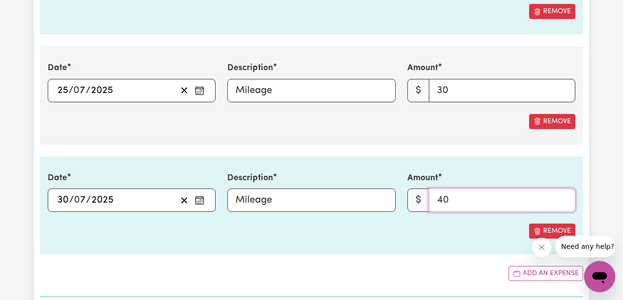
type input "40"
click at [232, 246] on div "Date [DATE] 30 / 0 7 / 2025 « ‹ [DATE] › » Mon Tue Wed Thu Fri Sat Sun 30 1 2 3…" at bounding box center [311, 205] width 543 height 98
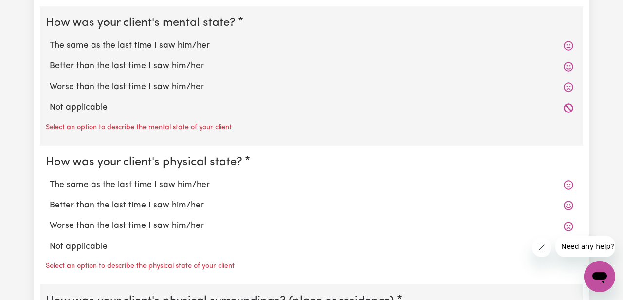
scroll to position [2271, 0]
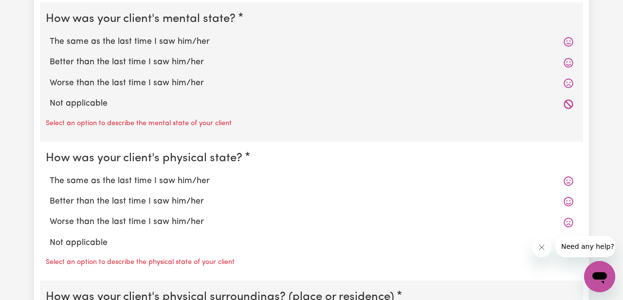
click at [78, 105] on label "Not applicable" at bounding box center [311, 103] width 523 height 13
click at [50, 97] on input "Not applicable" at bounding box center [49, 97] width 0 height 0
radio input "true"
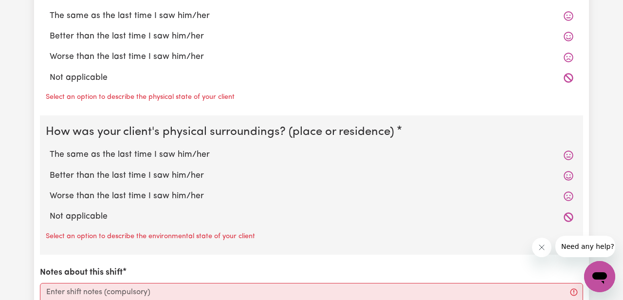
click at [72, 76] on label "Not applicable" at bounding box center [311, 78] width 523 height 13
click at [50, 72] on input "Not applicable" at bounding box center [49, 71] width 0 height 0
radio input "true"
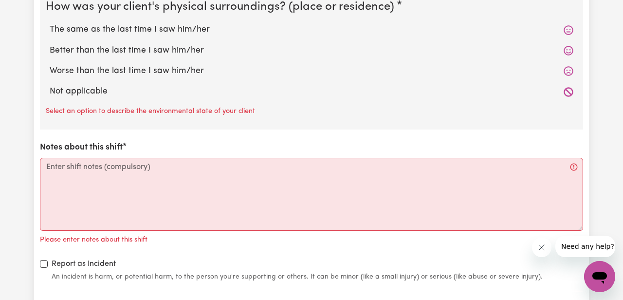
scroll to position [2523, 0]
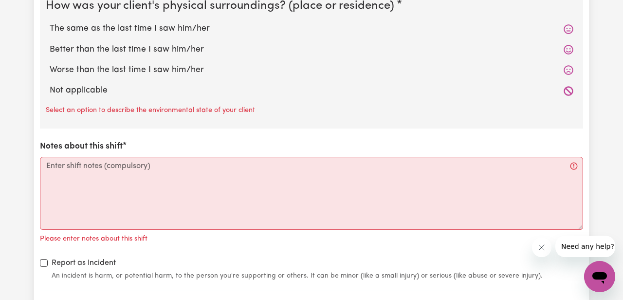
click at [73, 89] on label "Not applicable" at bounding box center [311, 90] width 523 height 13
click at [50, 84] on input "Not applicable" at bounding box center [49, 84] width 0 height 0
radio input "true"
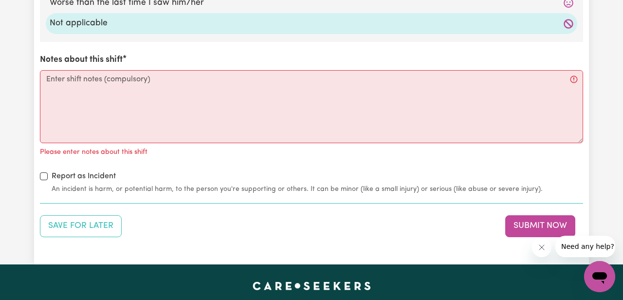
scroll to position [2619, 0]
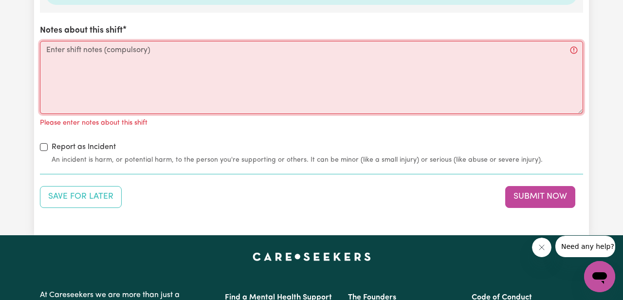
click at [70, 51] on textarea "Notes about this shift" at bounding box center [311, 77] width 543 height 73
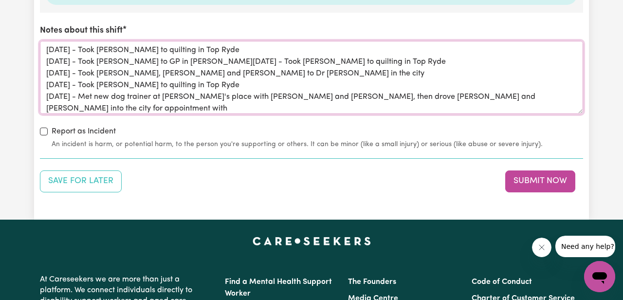
scroll to position [11, 0]
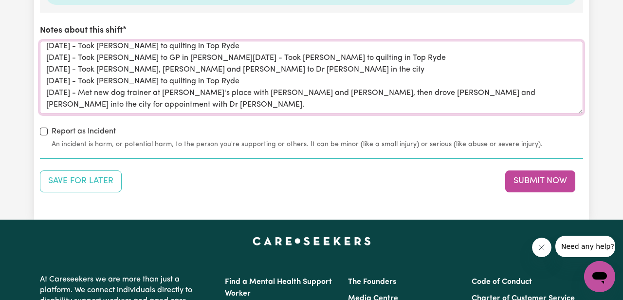
type textarea "[DATE] - Took [PERSON_NAME] to quilting in Top Ryde [DATE] - Took [PERSON_NAME]…"
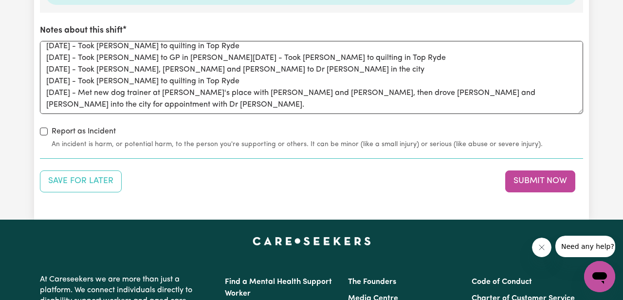
click at [157, 127] on div "Report as Incident An incident is harm, or potential harm, to the person you're…" at bounding box center [311, 137] width 543 height 24
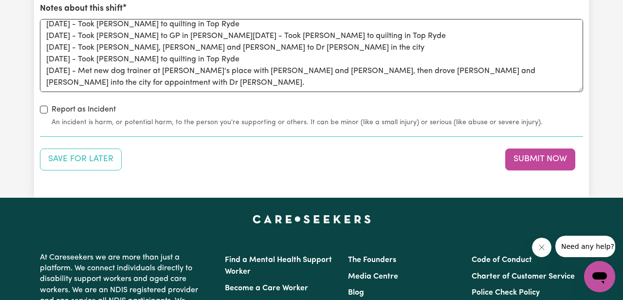
scroll to position [2643, 0]
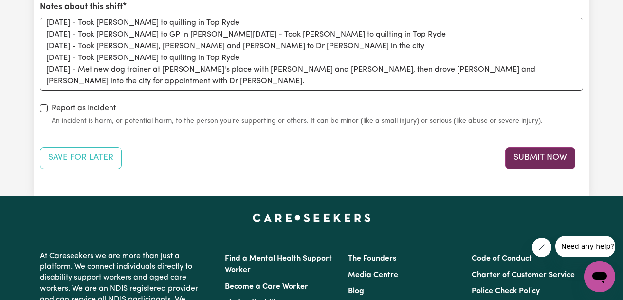
click at [538, 158] on button "Submit Now" at bounding box center [540, 157] width 70 height 21
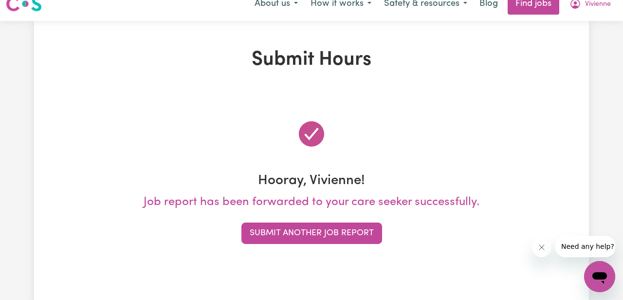
scroll to position [0, 0]
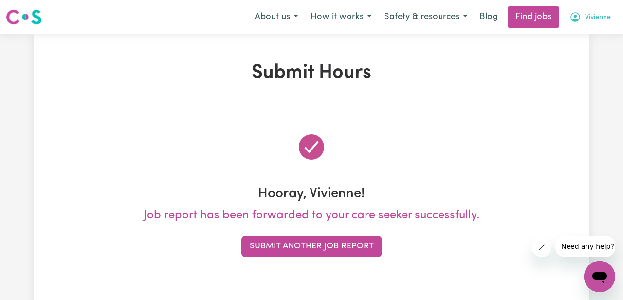
click at [572, 19] on icon "My Account" at bounding box center [575, 17] width 10 height 10
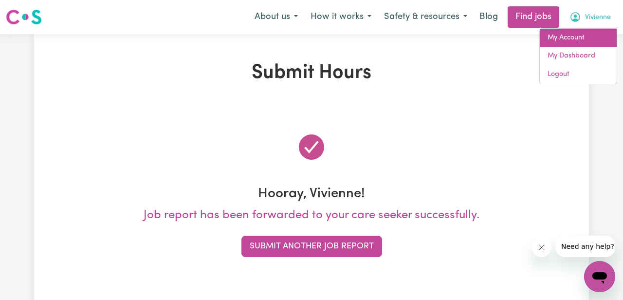
click at [560, 40] on link "My Account" at bounding box center [577, 38] width 77 height 18
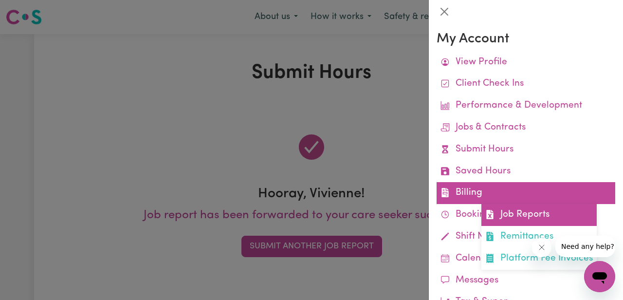
click at [508, 211] on link "Job Reports" at bounding box center [538, 215] width 115 height 22
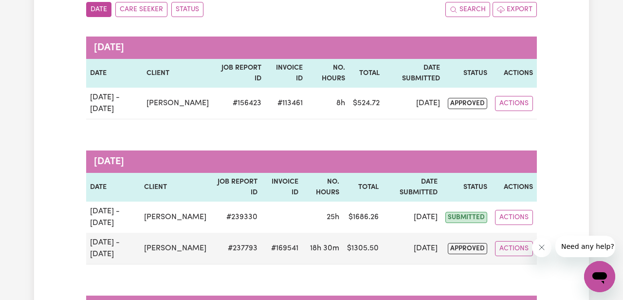
scroll to position [121, 0]
